Goal: Find specific page/section: Find specific page/section

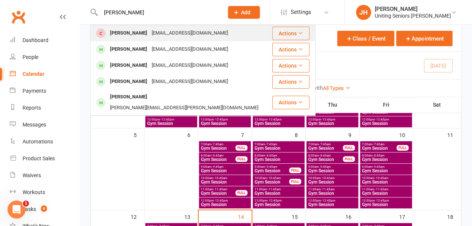
type input "[PERSON_NAME]"
click at [132, 31] on div "[PERSON_NAME]" at bounding box center [129, 33] width 42 height 11
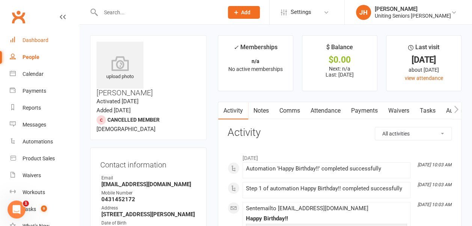
click at [37, 43] on div "Dashboard" at bounding box center [36, 40] width 26 height 6
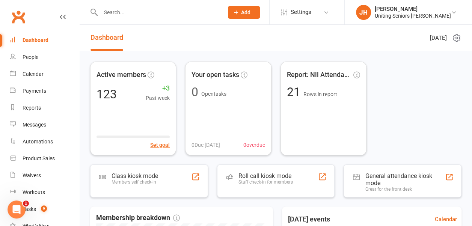
drag, startPoint x: 133, startPoint y: 17, endPoint x: 138, endPoint y: 19, distance: 5.9
click at [133, 17] on input "text" at bounding box center [158, 12] width 120 height 11
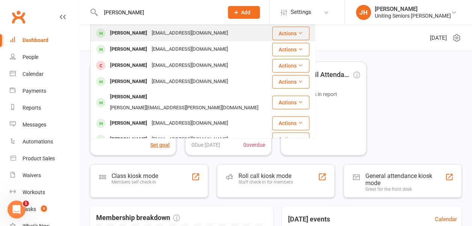
type input "[PERSON_NAME]"
click at [154, 31] on div "[EMAIL_ADDRESS][DOMAIN_NAME]" at bounding box center [189, 33] width 81 height 11
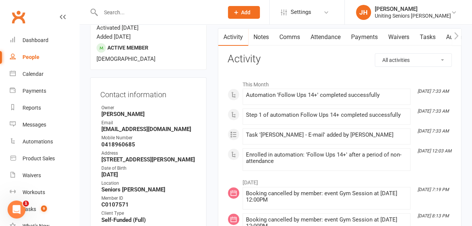
scroll to position [75, 0]
